Goal: Transaction & Acquisition: Purchase product/service

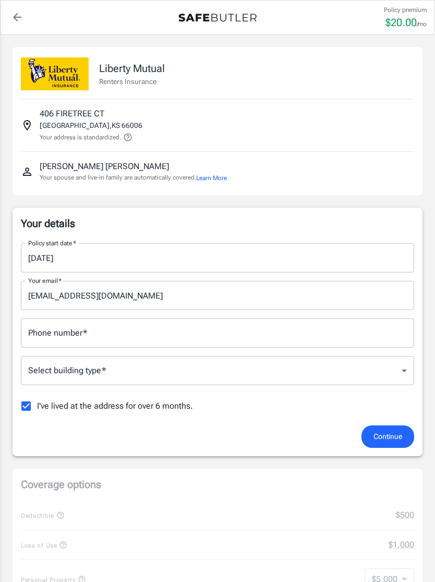
click at [93, 257] on input "09/29/2025" at bounding box center [214, 257] width 386 height 29
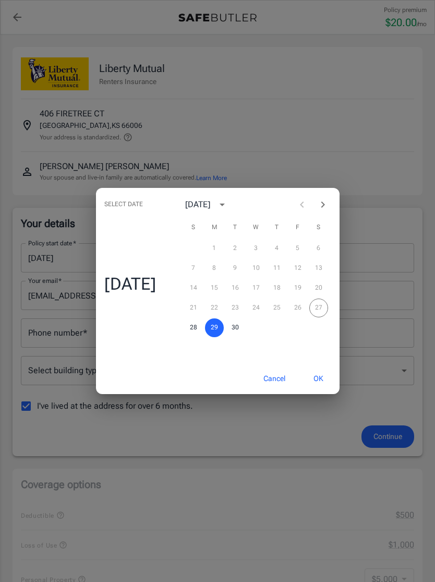
click at [329, 204] on icon "Next month" at bounding box center [323, 204] width 13 height 13
click at [261, 289] on button "15" at bounding box center [256, 288] width 19 height 19
type input "10/15/2025"
click at [328, 375] on button "OK" at bounding box center [319, 378] width 34 height 22
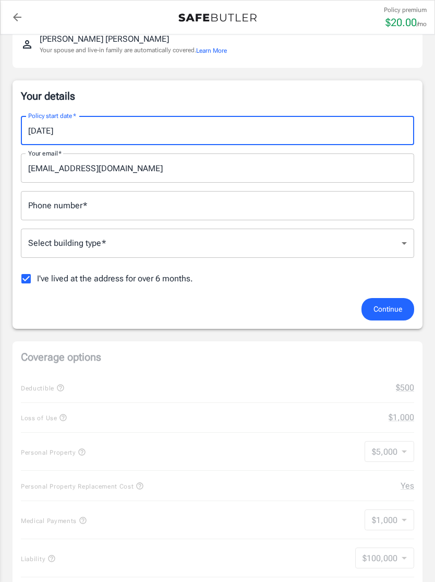
scroll to position [129, 0]
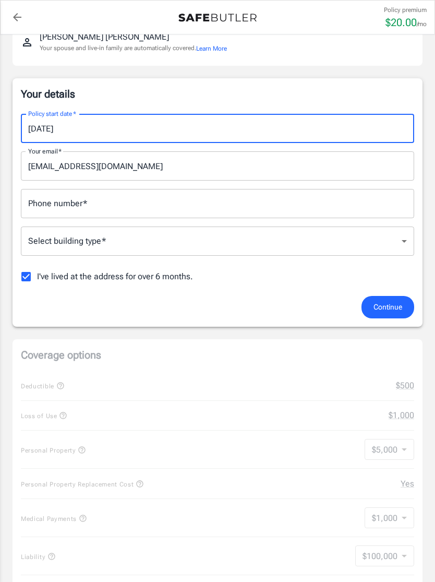
click at [222, 192] on input "Phone number   *" at bounding box center [217, 203] width 393 height 29
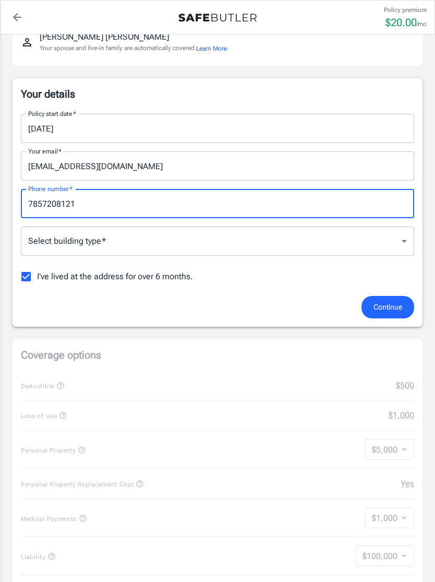
type input "7857208121"
click at [245, 252] on body "Policy premium $ 20.00 /mo Liberty Mutual Renters Insurance 406 FIRETREE CT BAL…" at bounding box center [217, 545] width 435 height 1348
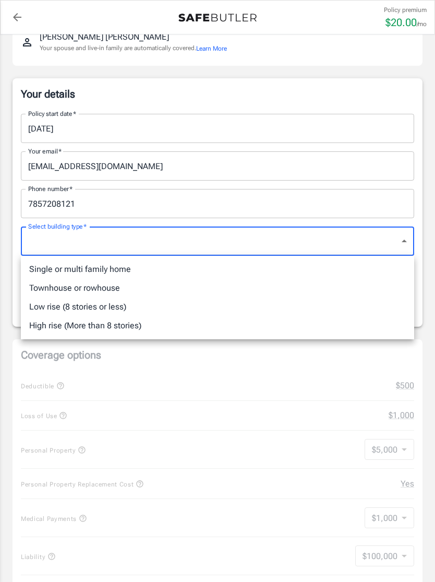
click at [137, 268] on li "Single or multi family home" at bounding box center [217, 269] width 393 height 19
type input "singlefamily"
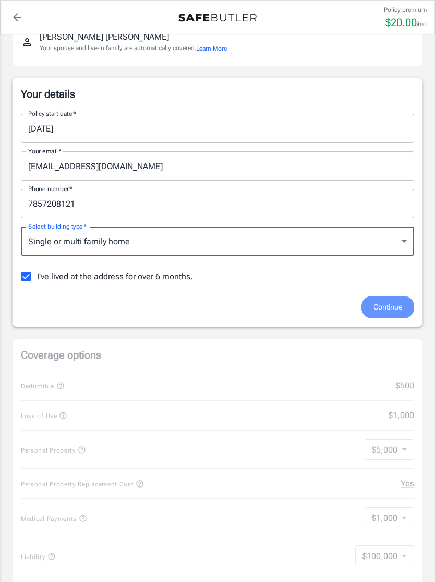
click at [391, 307] on span "Continue" at bounding box center [388, 307] width 29 height 13
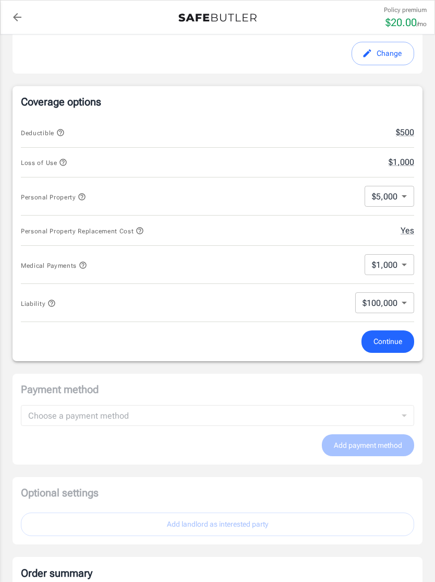
scroll to position [354, 0]
click at [396, 347] on span "Continue" at bounding box center [388, 342] width 29 height 13
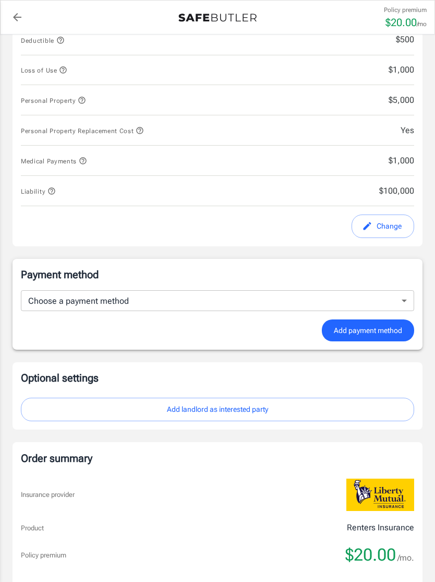
scroll to position [459, 0]
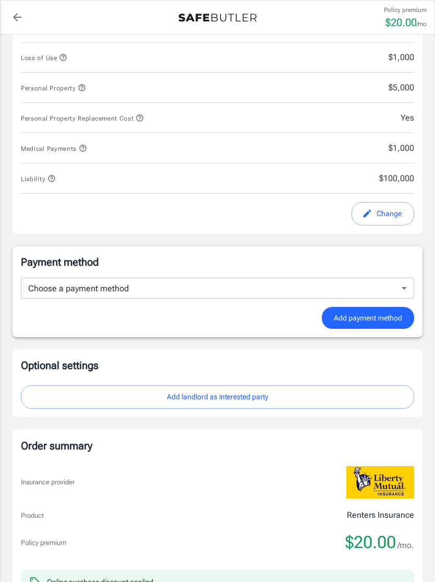
click at [408, 284] on body "Policy premium $ 20.00 /mo Liberty Mutual Renters Insurance 406 FIRETREE CT BAL…" at bounding box center [217, 189] width 435 height 1297
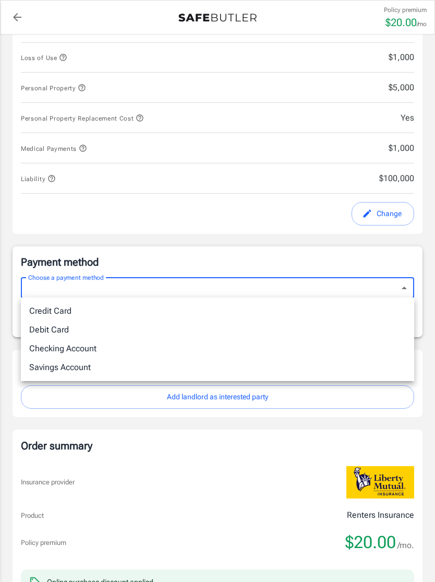
click at [88, 349] on li "Checking Account" at bounding box center [217, 348] width 393 height 19
type input "checking"
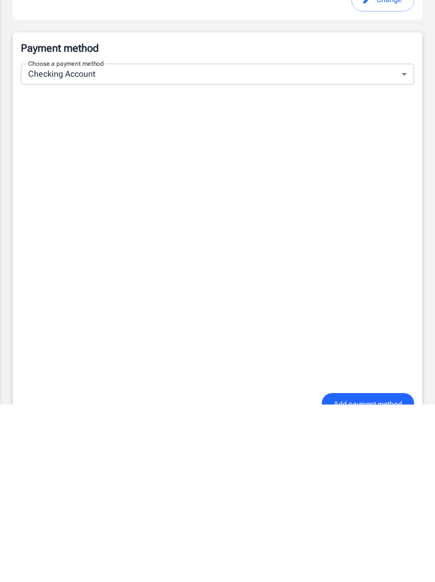
scroll to position [502, 0]
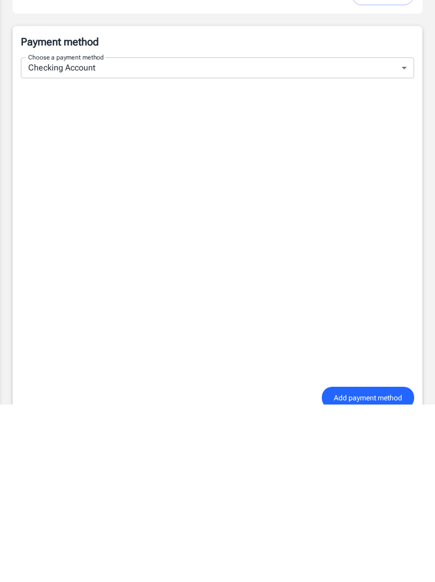
click at [372, 569] on span "Add payment method" at bounding box center [368, 575] width 68 height 13
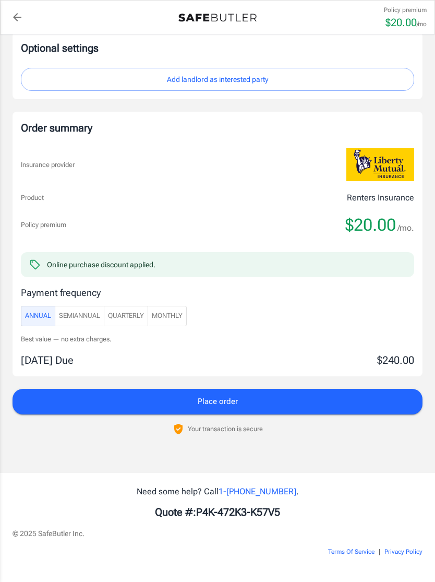
scroll to position [776, 0]
click at [183, 313] on span "Monthly" at bounding box center [167, 316] width 31 height 12
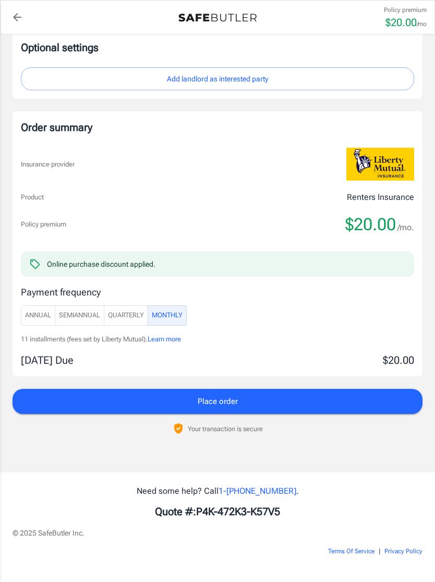
scroll to position [776, 0]
click at [255, 395] on button "Place order" at bounding box center [218, 401] width 410 height 25
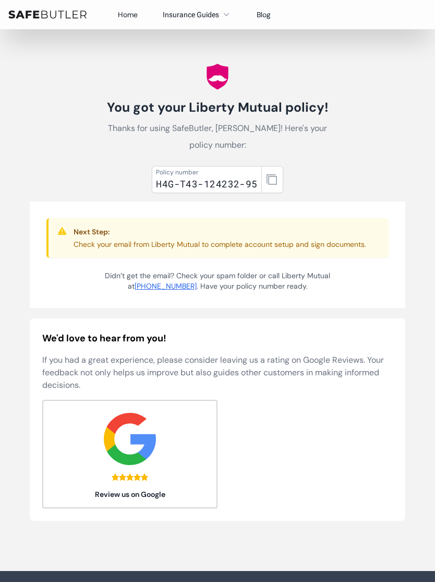
scroll to position [8, 0]
